Goal: Task Accomplishment & Management: Manage account settings

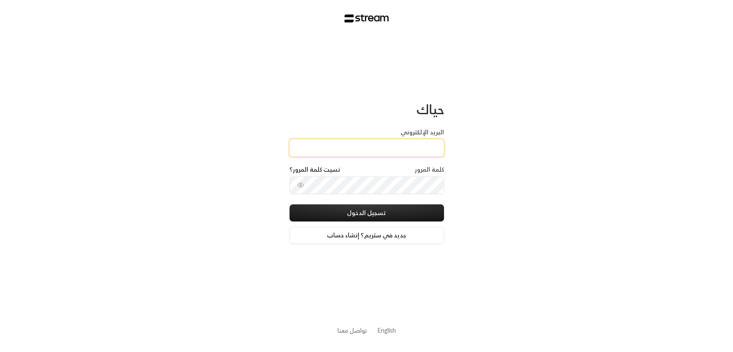
click at [360, 143] on input "البريد الإلكتروني" at bounding box center [366, 148] width 154 height 18
type input "[PERSON_NAME][EMAIL_ADDRESS][DOMAIN_NAME]"
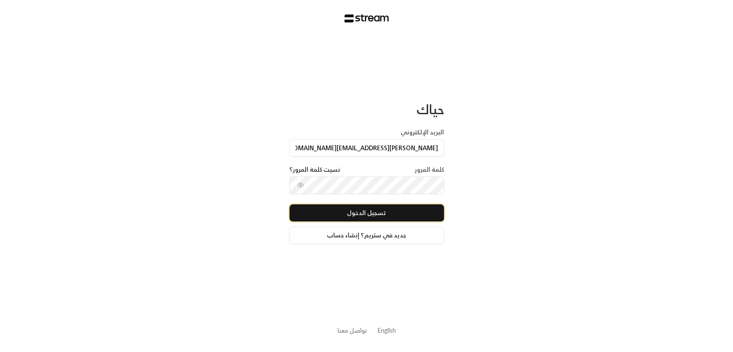
click at [406, 213] on button "تسجيل الدخول" at bounding box center [366, 212] width 154 height 17
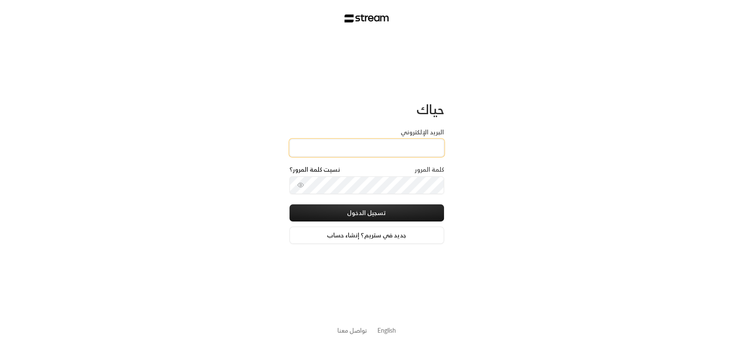
type input "[EMAIL_ADDRESS][DOMAIN_NAME]"
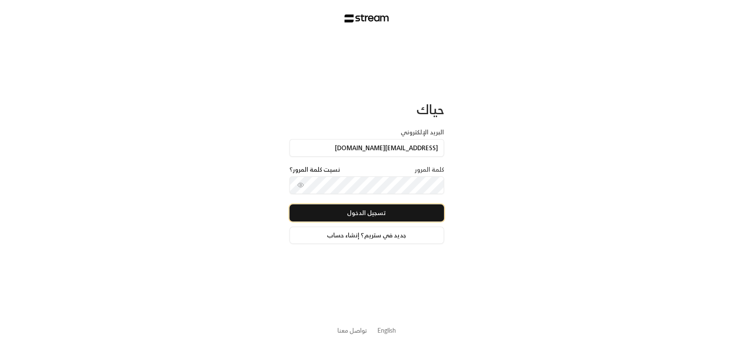
click at [413, 207] on button "تسجيل الدخول" at bounding box center [366, 212] width 154 height 17
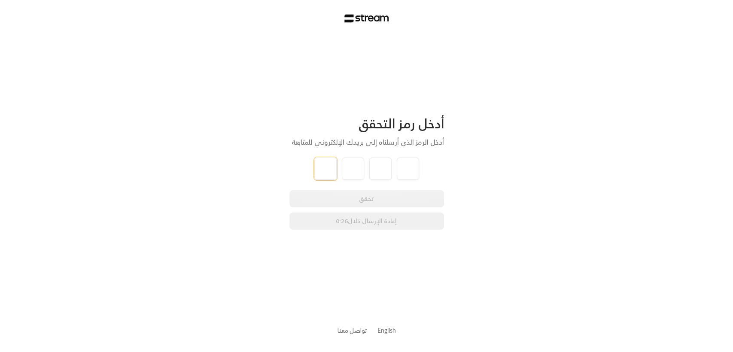
type input "1"
type input "2"
type input "3"
type input "4"
click at [485, 172] on div "أدخل رمز التحقق أدخل الرمز الذي أرسلناه إلى بريدك الإلكتروني للمتابعة 1 2 3 4 ت…" at bounding box center [366, 176] width 733 height 352
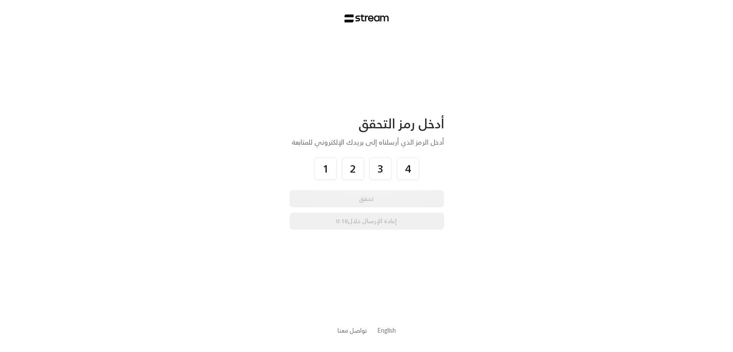
click at [509, 181] on div "أدخل رمز التحقق أدخل الرمز الذي أرسلناه إلى بريدك الإلكتروني للمتابعة 1 2 3 4 ت…" at bounding box center [366, 176] width 733 height 352
click at [391, 195] on div "تحقق إعادة الإرسال خلال 0:17" at bounding box center [366, 209] width 154 height 39
click at [412, 163] on input "4" at bounding box center [408, 169] width 22 height 22
